Goal: Information Seeking & Learning: Learn about a topic

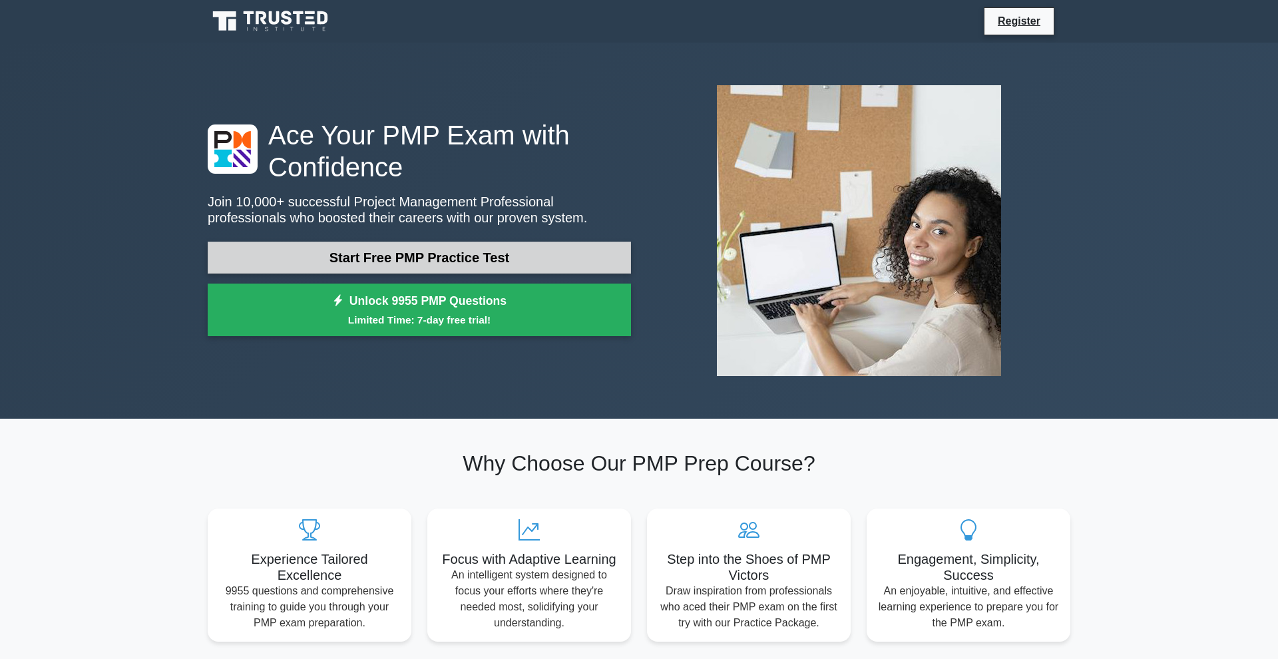
click at [489, 261] on link "Start Free PMP Practice Test" at bounding box center [419, 258] width 423 height 32
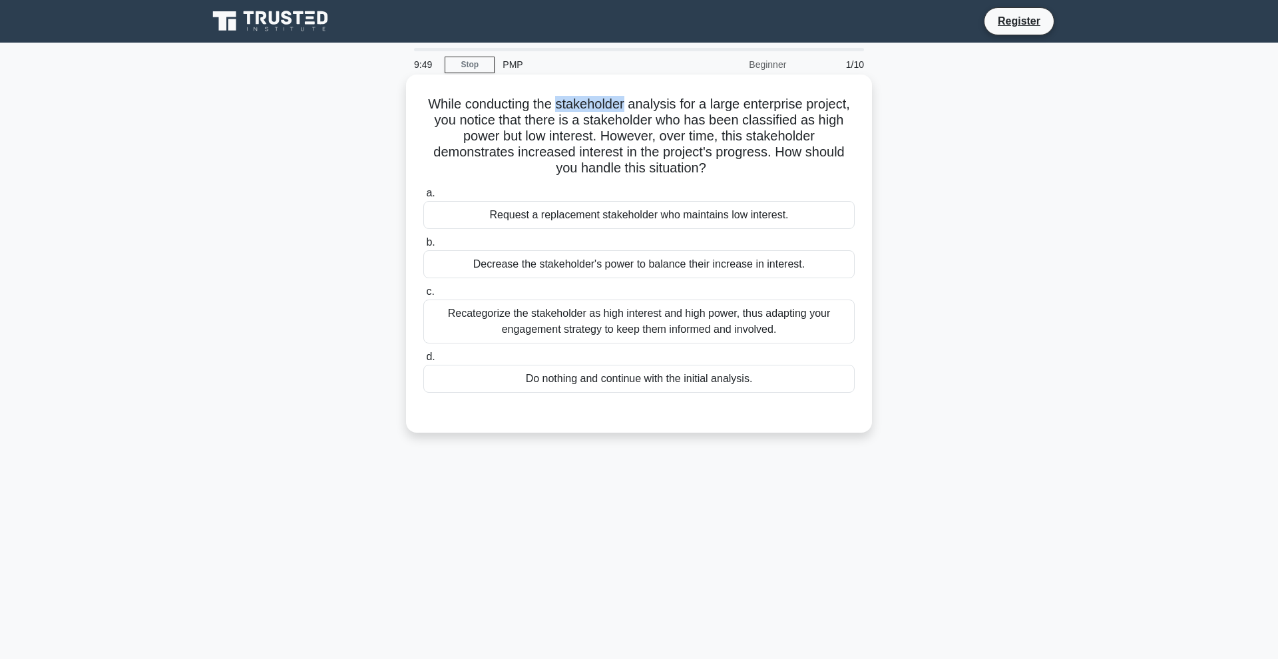
click at [854, 222] on div "Request a replacement stakeholder who maintains low interest." at bounding box center [638, 215] width 431 height 28
click at [423, 198] on input "a. Request a replacement stakeholder who maintains low interest." at bounding box center [423, 193] width 0 height 9
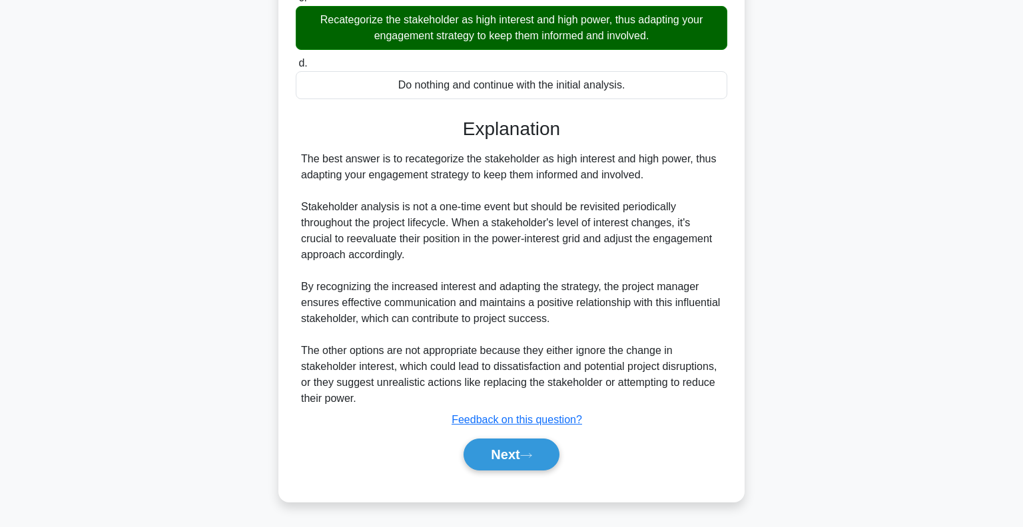
scroll to position [294, 0]
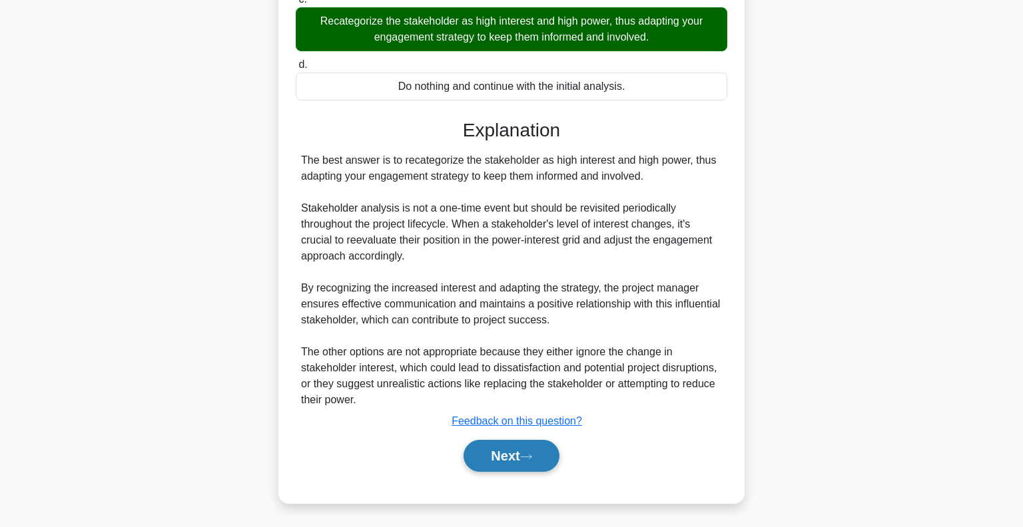
click at [466, 452] on button "Next" at bounding box center [510, 456] width 95 height 32
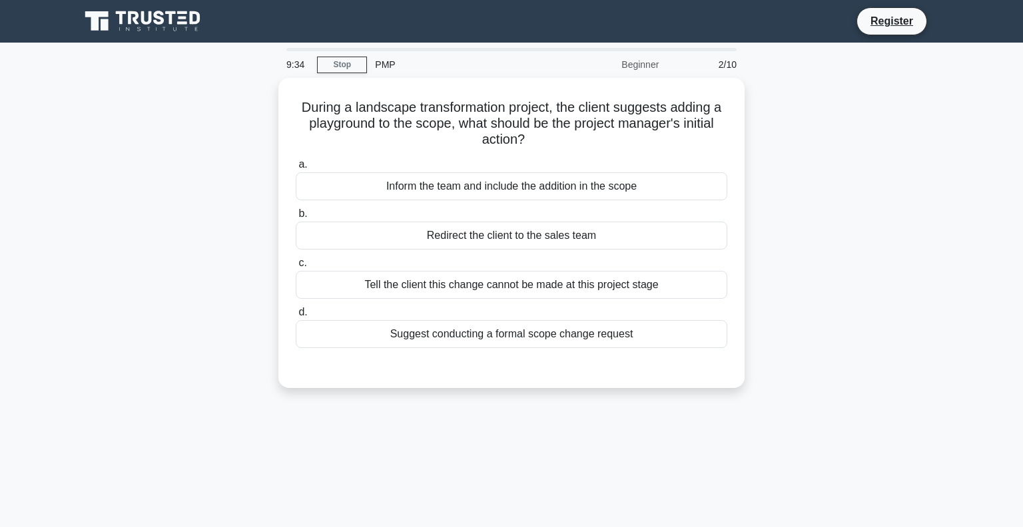
scroll to position [0, 0]
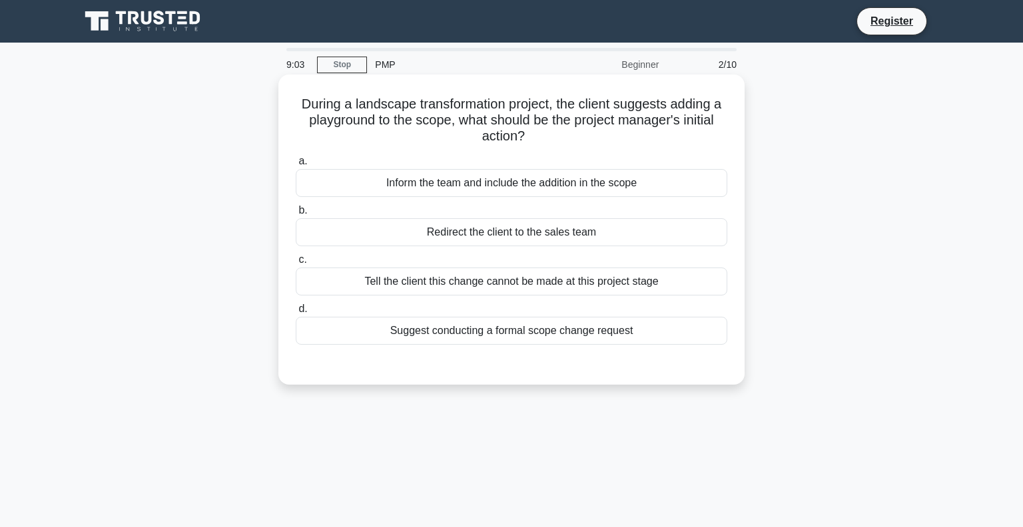
click at [513, 339] on div "Suggest conducting a formal scope change request" at bounding box center [511, 331] width 431 height 28
click at [296, 314] on input "d. Suggest conducting a formal scope change request" at bounding box center [296, 309] width 0 height 9
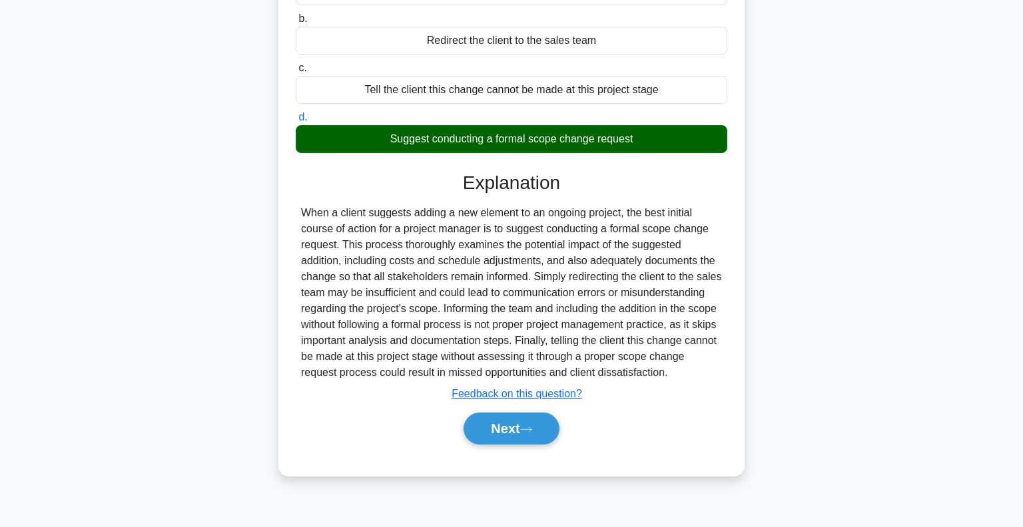
scroll to position [192, 0]
click at [501, 444] on button "Next" at bounding box center [510, 429] width 95 height 32
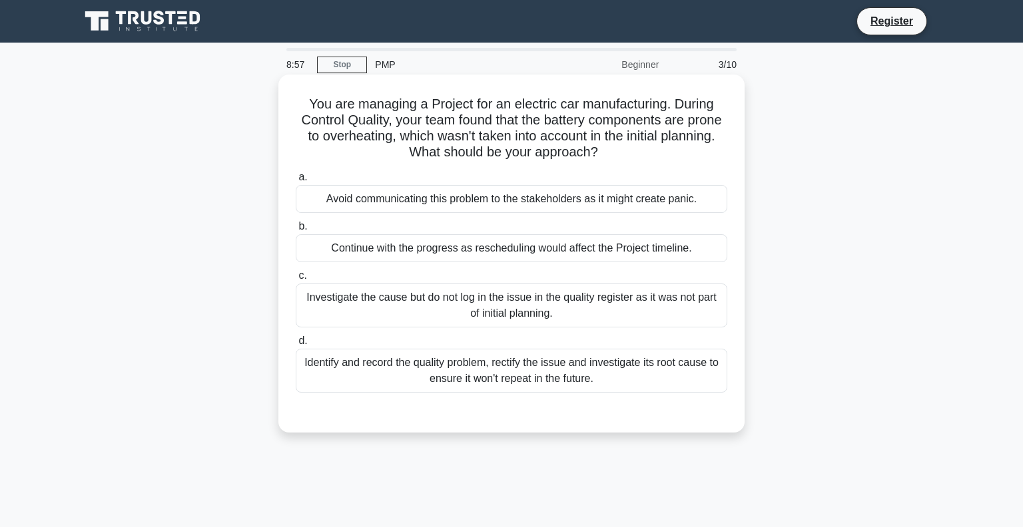
scroll to position [0, 0]
click at [425, 382] on div "Identify and record the quality problem, rectify the issue and investigate its …" at bounding box center [511, 371] width 431 height 44
click at [296, 346] on input "d. Identify and record the quality problem, rectify the issue and investigate i…" at bounding box center [296, 341] width 0 height 9
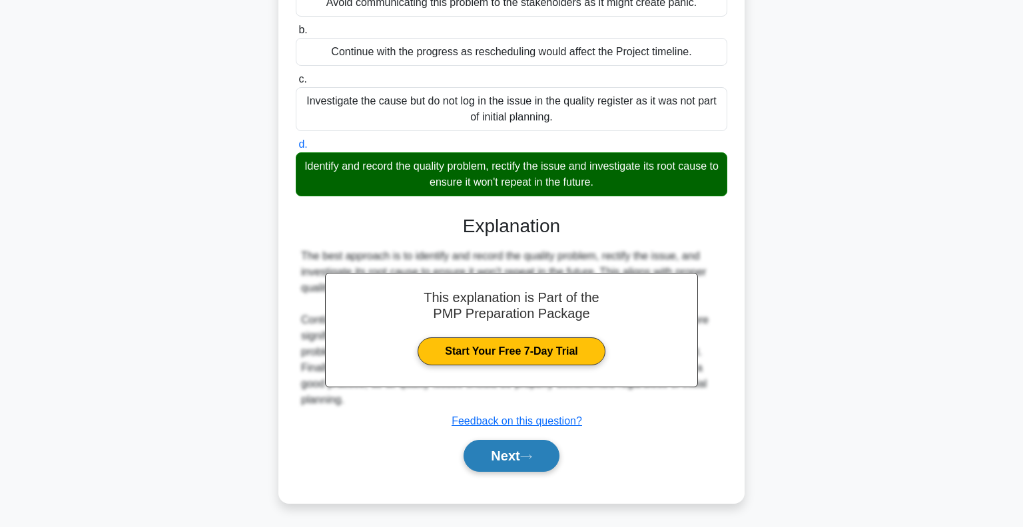
click at [465, 444] on button "Next" at bounding box center [510, 456] width 95 height 32
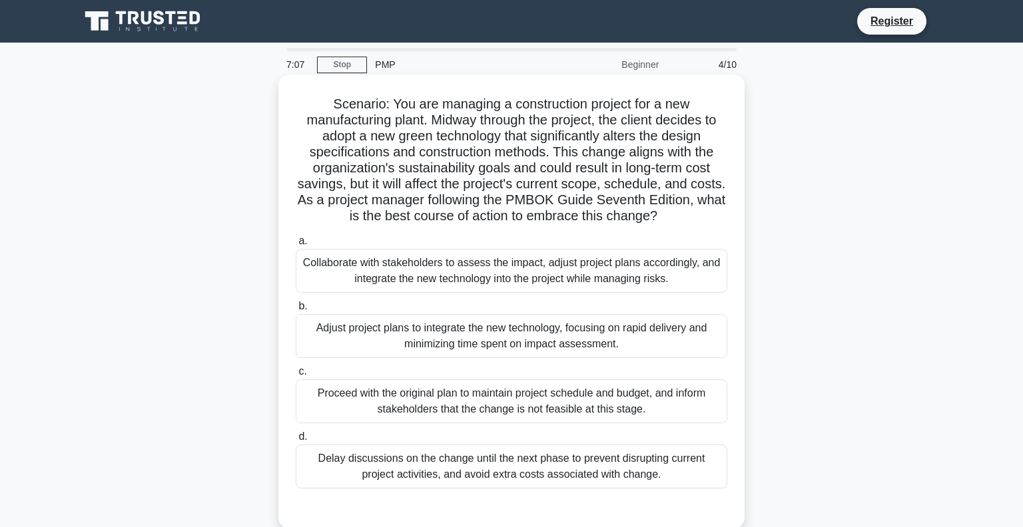
click at [682, 284] on div "Collaborate with stakeholders to assess the impact, adjust project plans accord…" at bounding box center [511, 271] width 431 height 44
click at [296, 246] on input "a. Collaborate with stakeholders to assess the impact, adjust project plans acc…" at bounding box center [296, 241] width 0 height 9
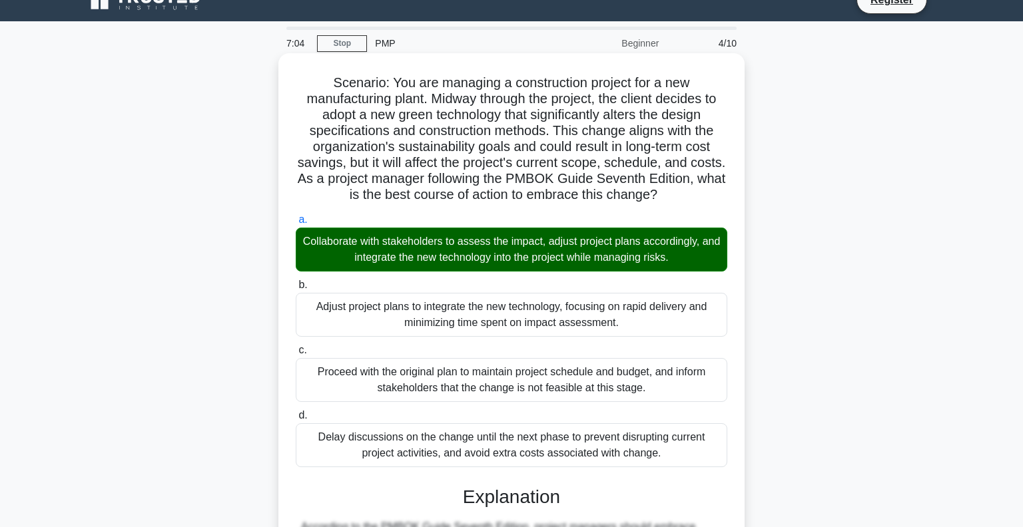
scroll to position [19, 0]
